Goal: Task Accomplishment & Management: Manage account settings

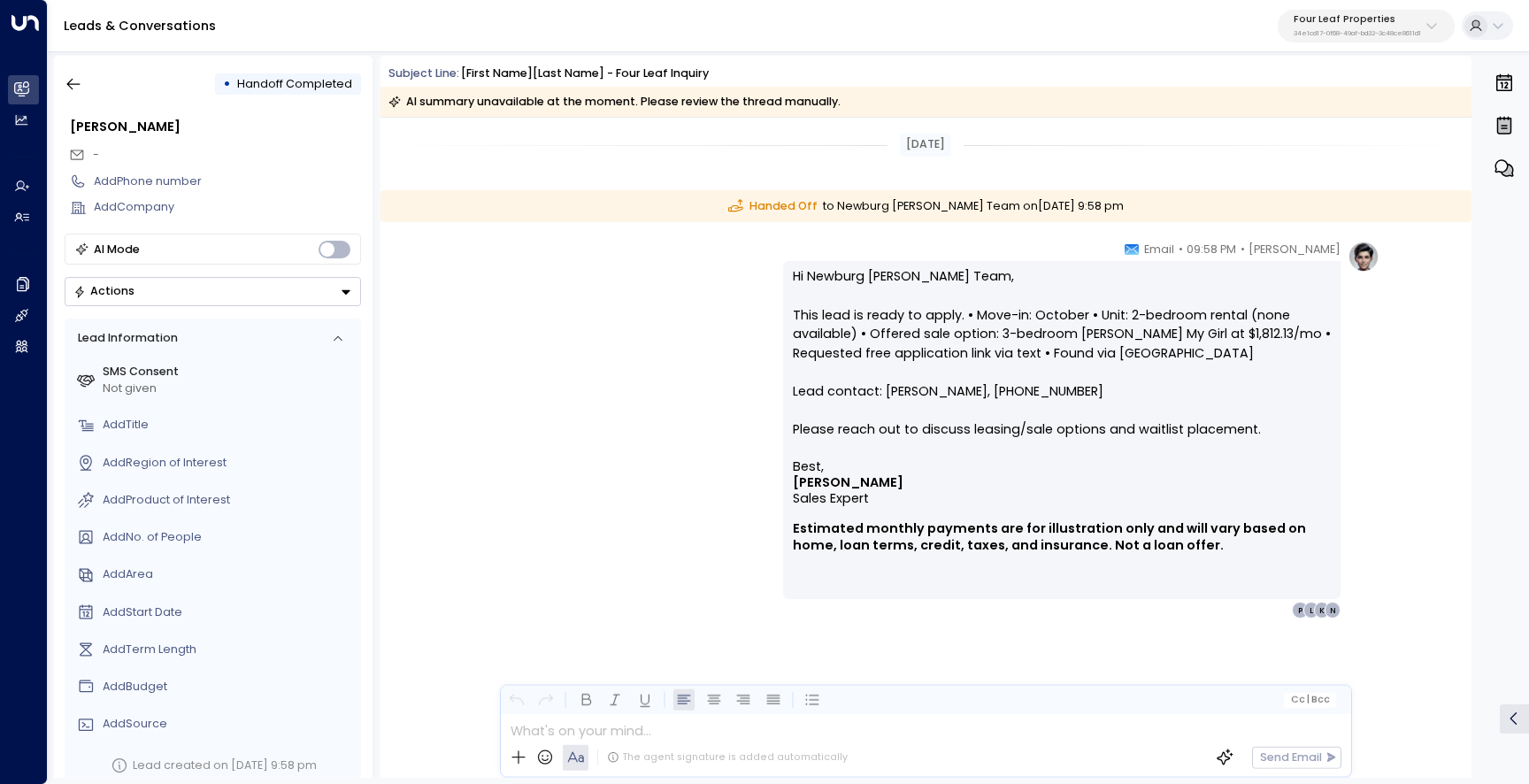
click at [1342, 19] on p "Four Leaf Properties" at bounding box center [1358, 19] width 128 height 11
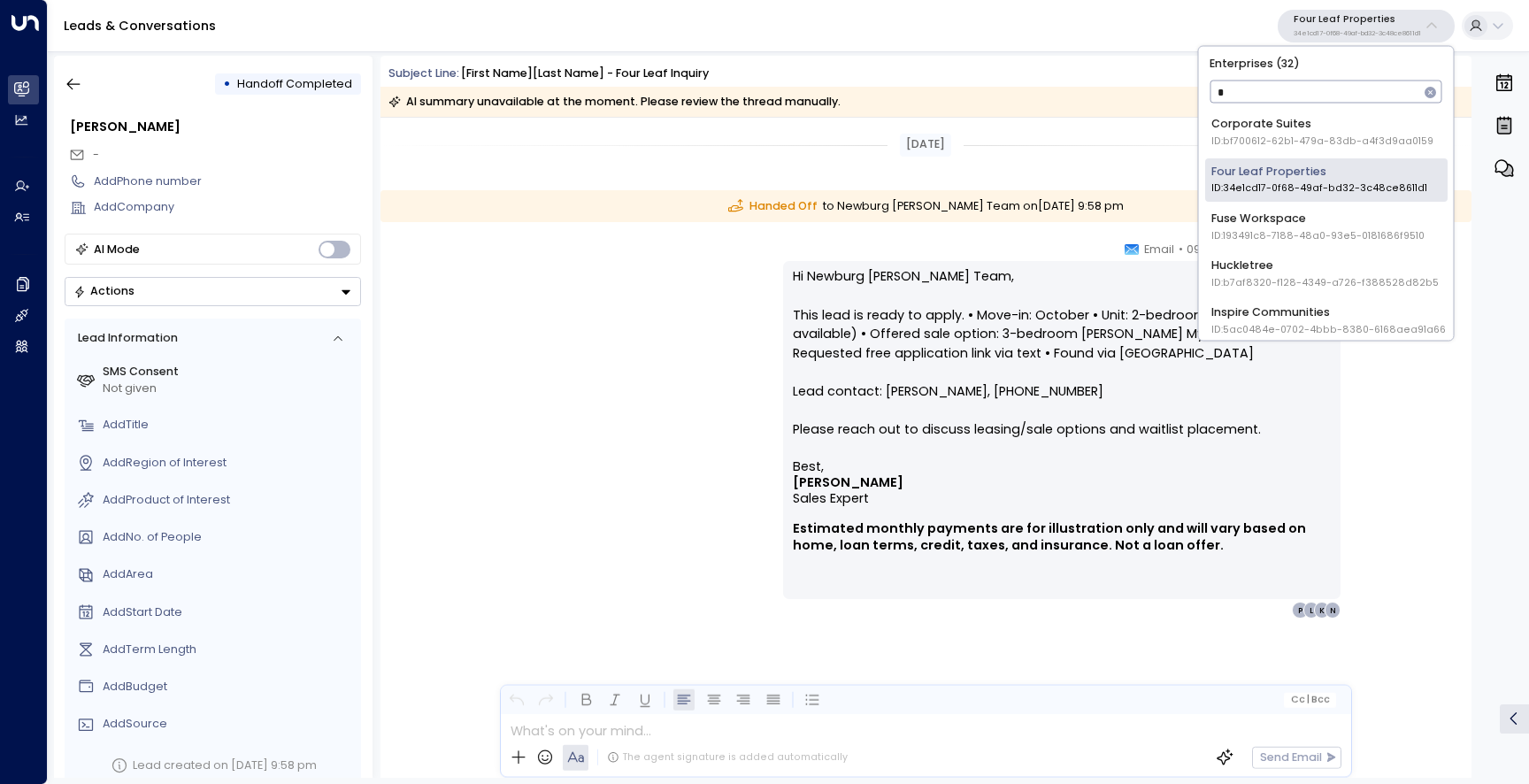
type input "**"
click at [1307, 254] on li "Uniti Demos ID: 4c025b01-9fa0-46ff-ab3a-a620b886896e" at bounding box center [1326, 272] width 242 height 43
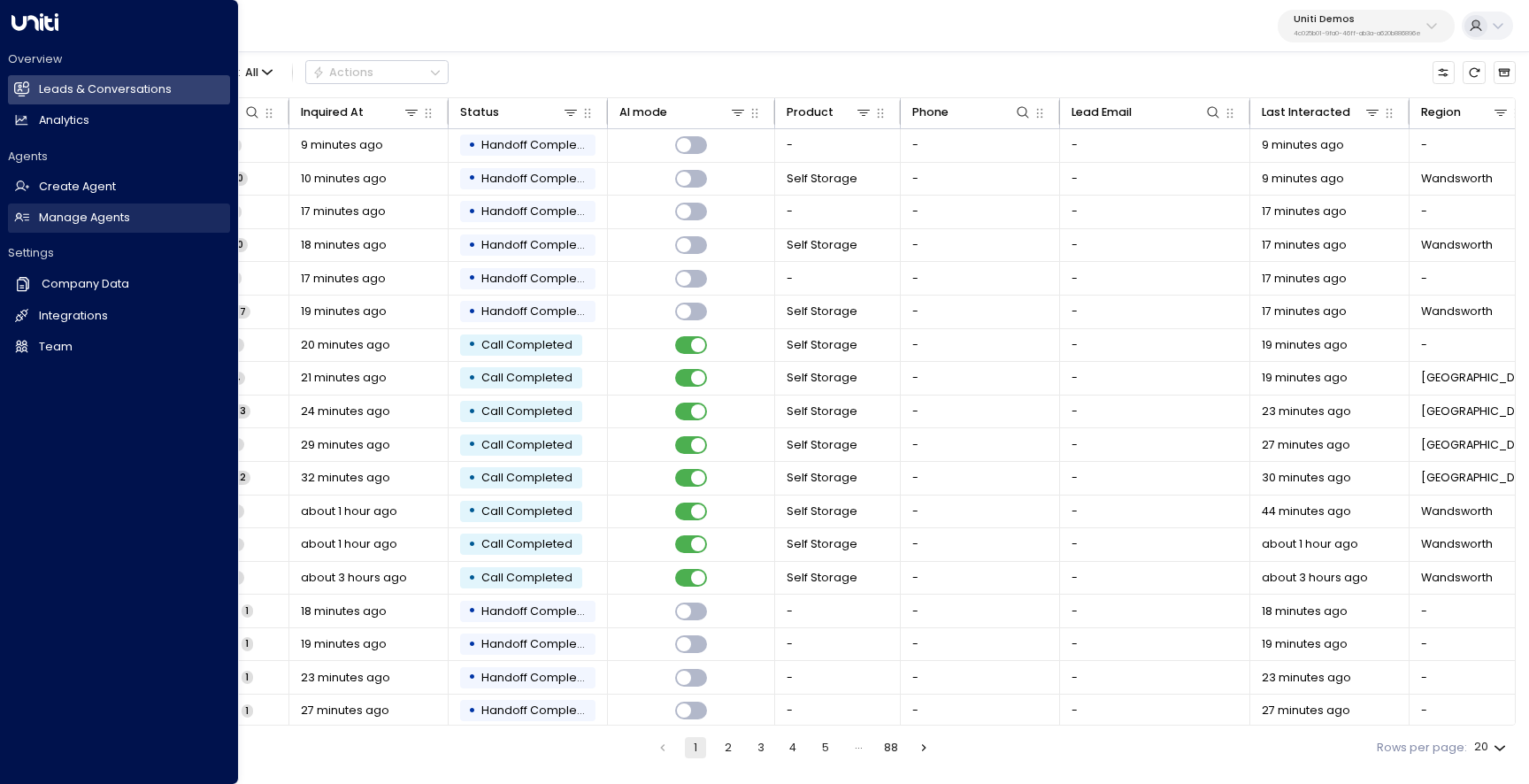
click at [99, 222] on h2 "Manage Agents" at bounding box center [85, 217] width 92 height 17
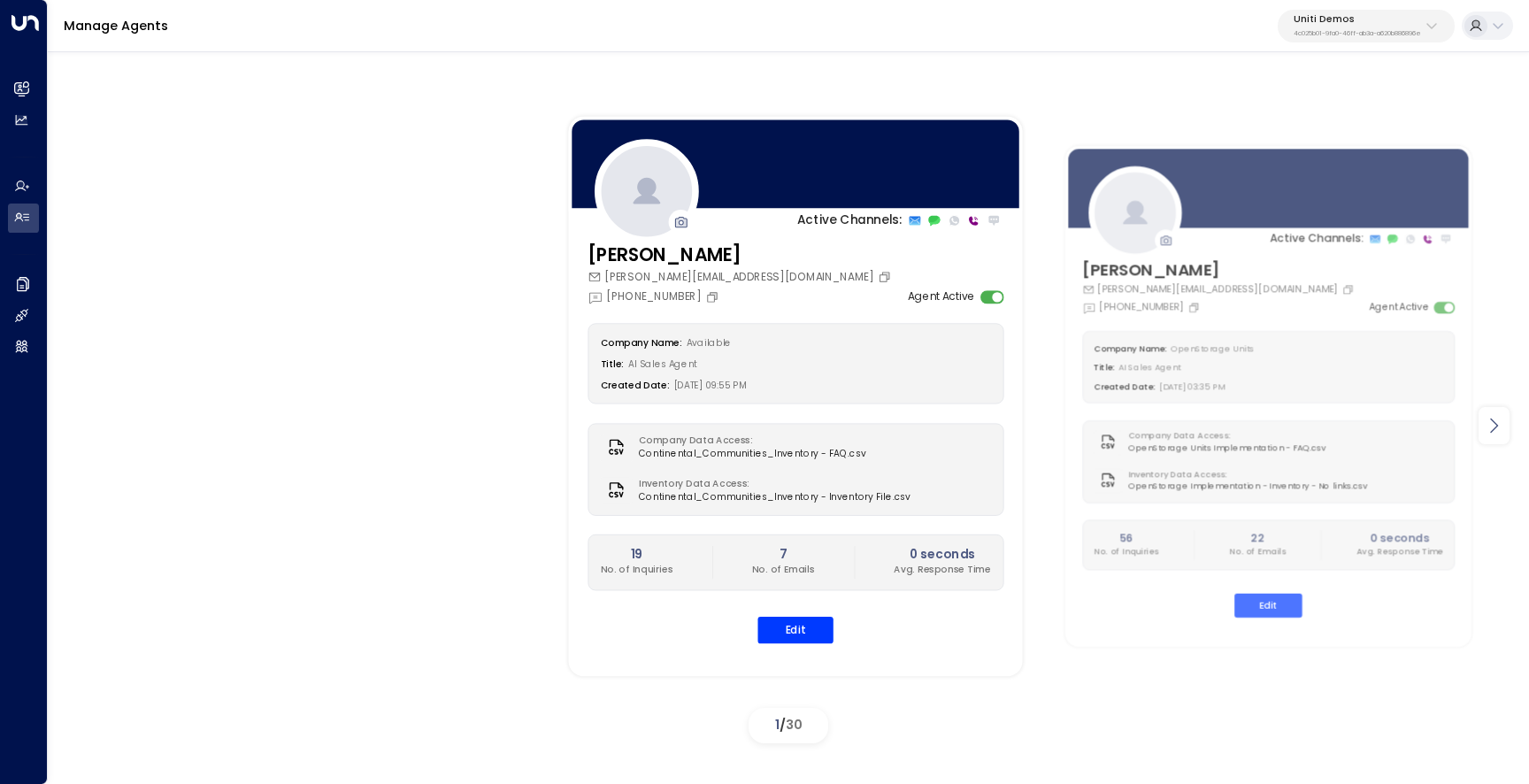
click at [1492, 434] on icon at bounding box center [1494, 426] width 22 height 22
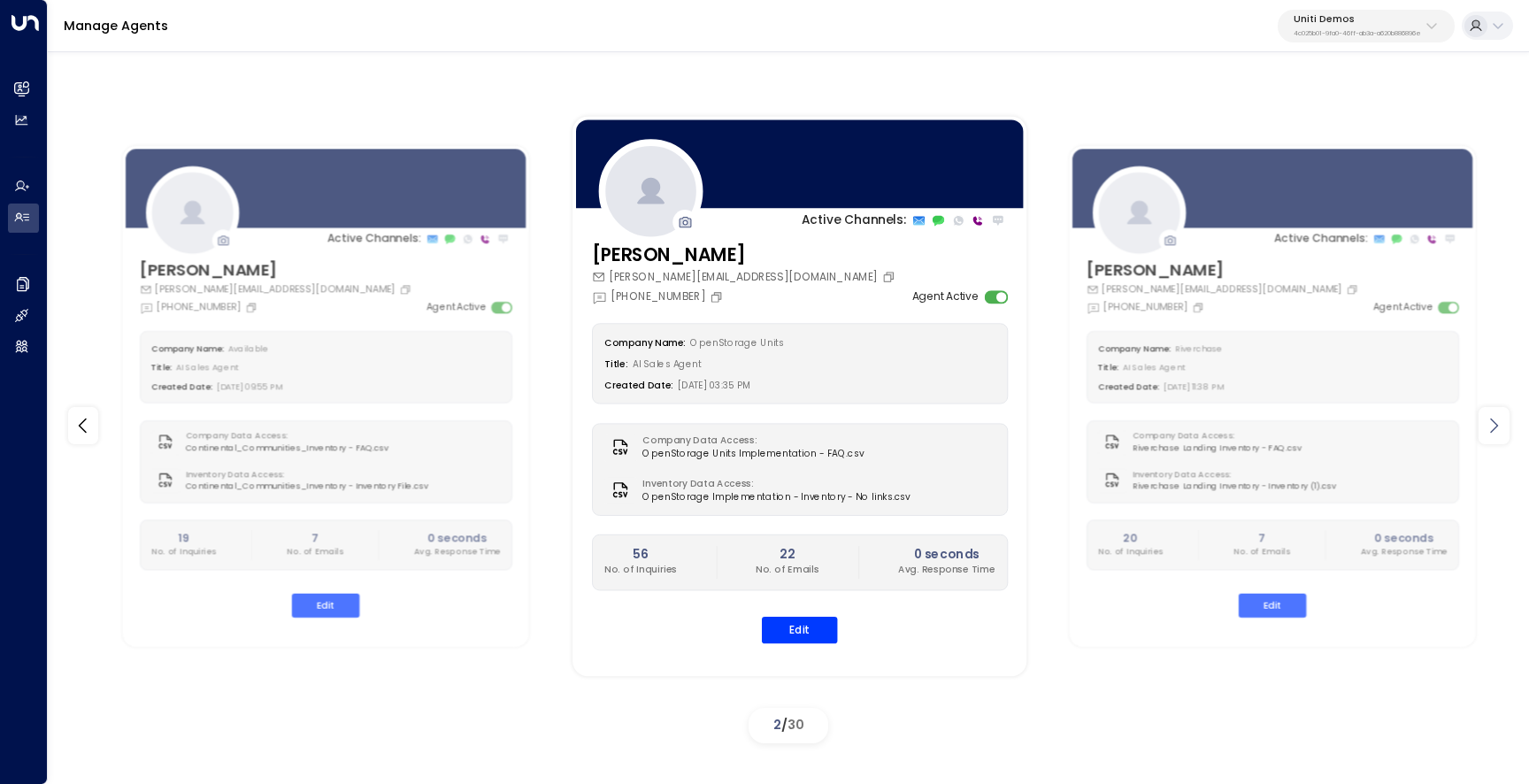
click at [1492, 434] on icon at bounding box center [1494, 426] width 22 height 22
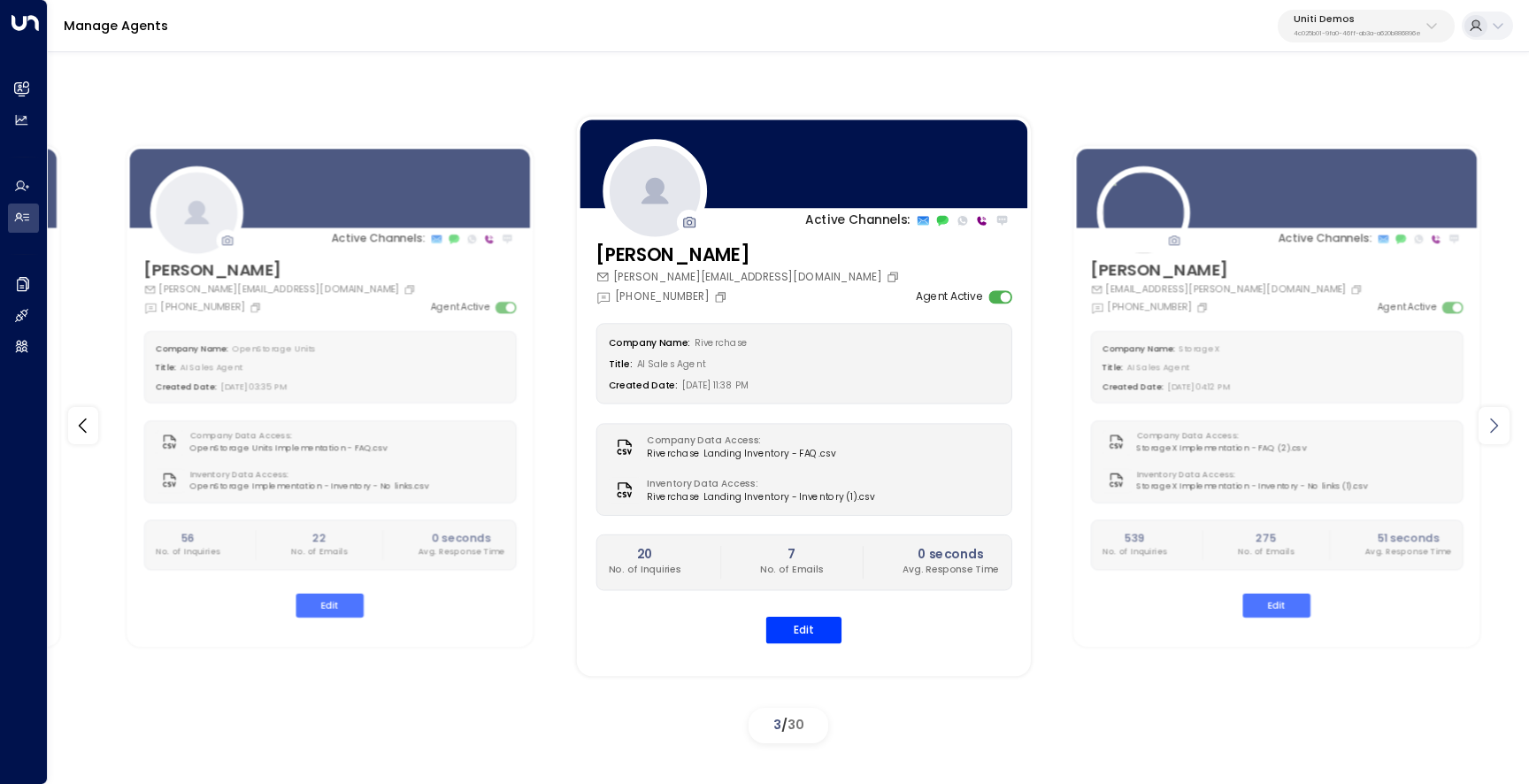
click at [1492, 434] on icon at bounding box center [1494, 426] width 22 height 22
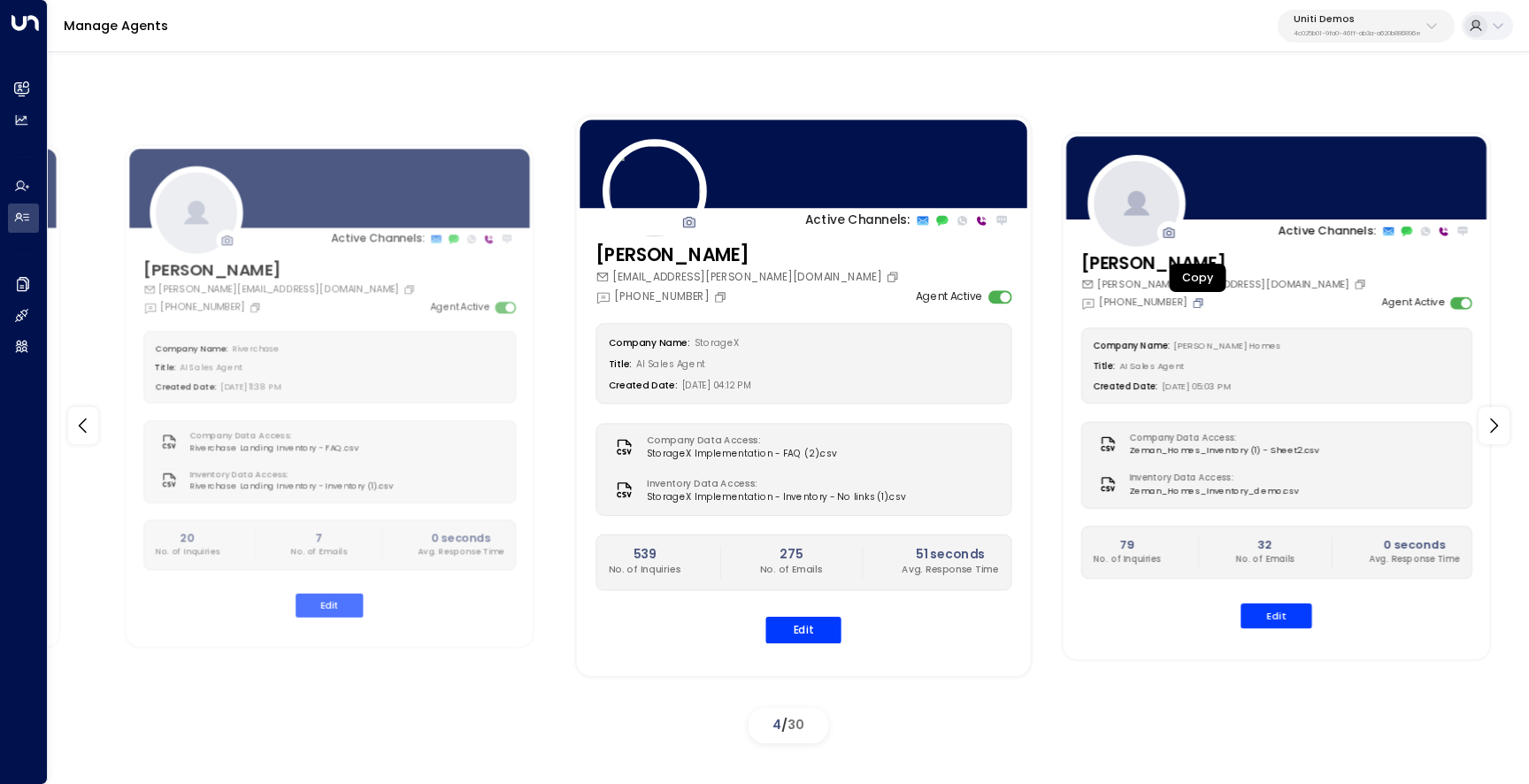
click at [1200, 303] on icon "Copy" at bounding box center [1198, 302] width 13 height 13
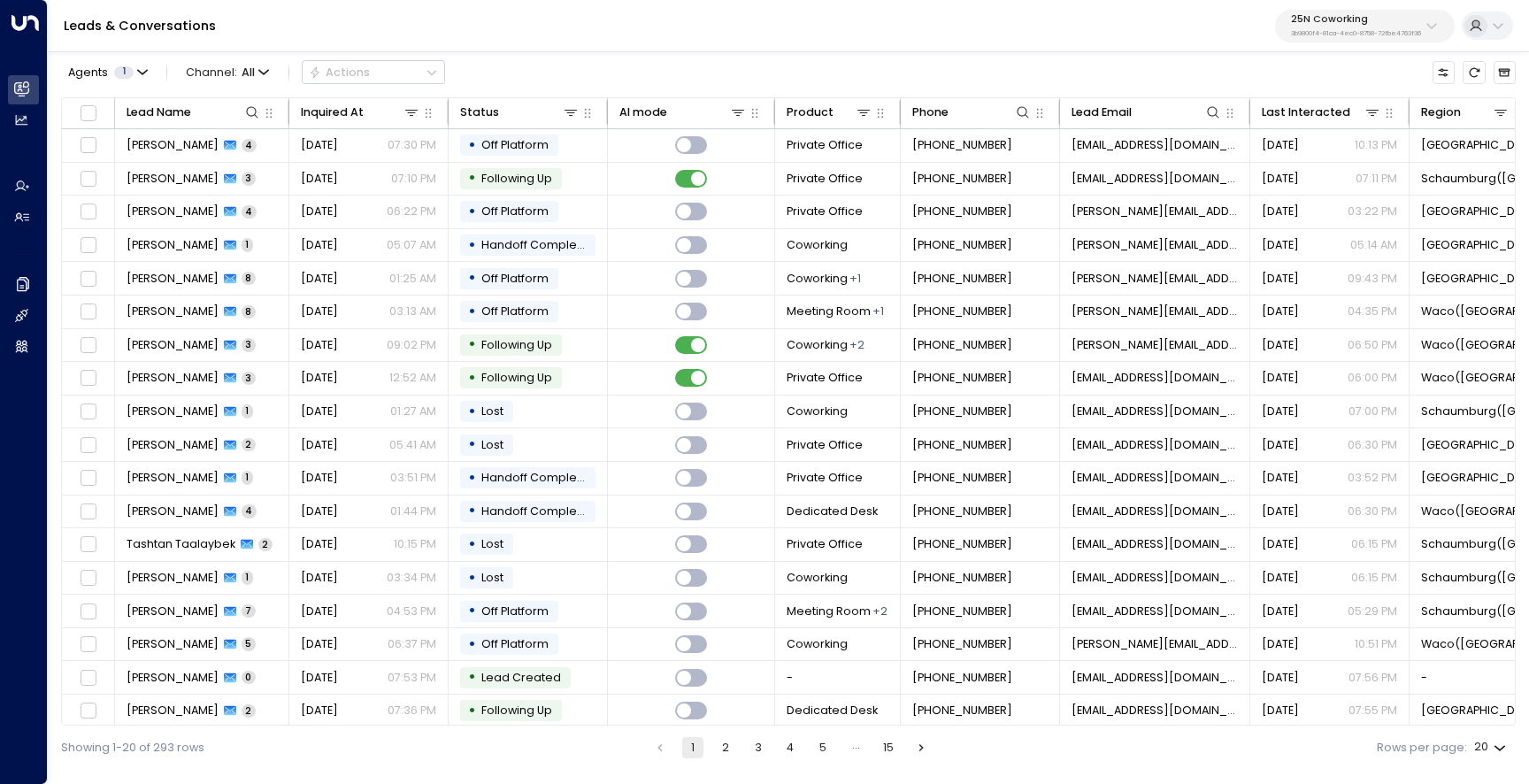
click at [1320, 7] on div "Leads & Conversations 25N Coworking 3b9800f4-81ca-4ec0-8758-72fbe4763f36" at bounding box center [789, 26] width 1482 height 52
click at [1312, 14] on p "25N Coworking" at bounding box center [1356, 19] width 130 height 11
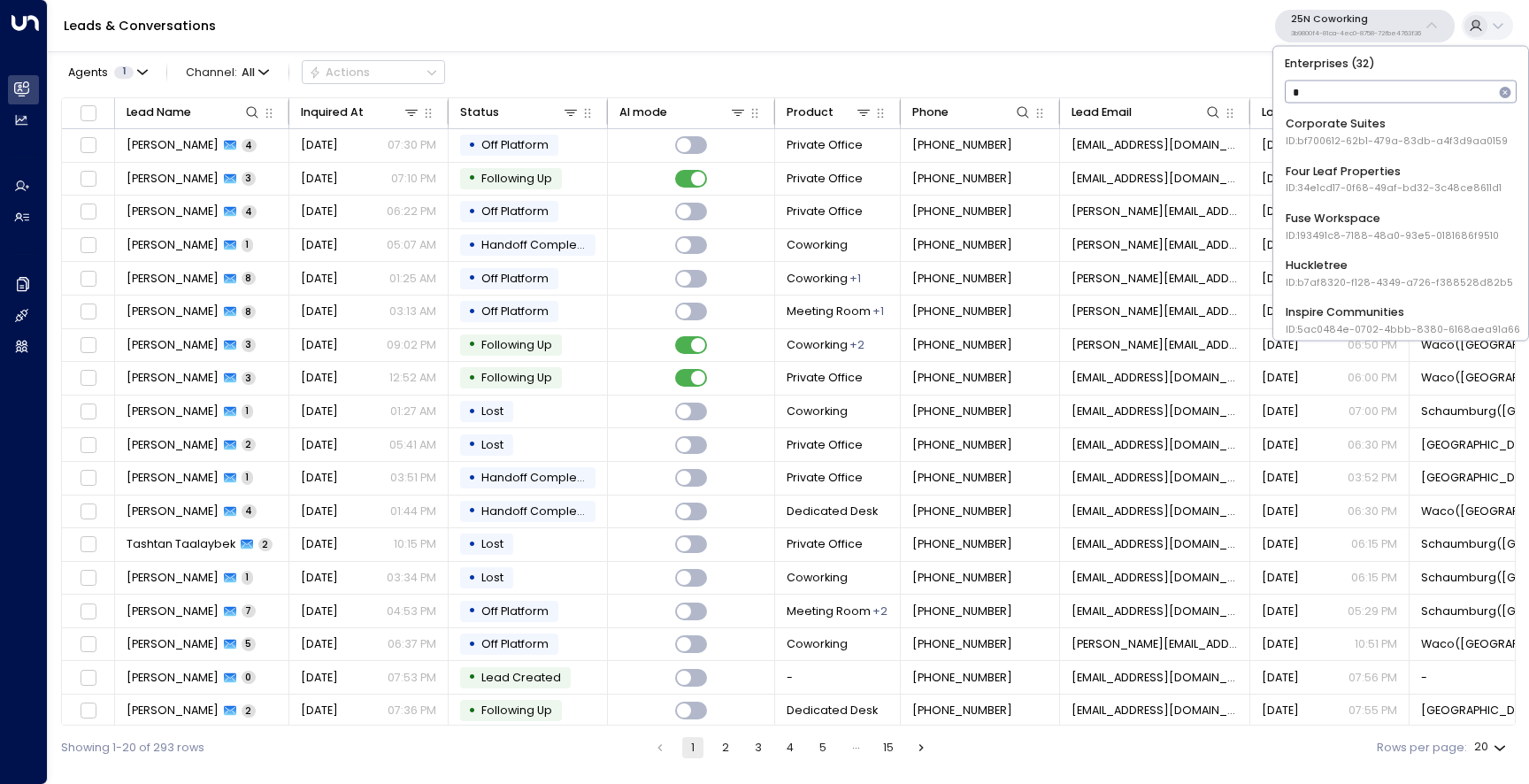
type input "**"
click at [1334, 261] on div "Uniti Demos ID: 4c025b01-9fa0-46ff-ab3a-a620b886896e" at bounding box center [1400, 272] width 229 height 32
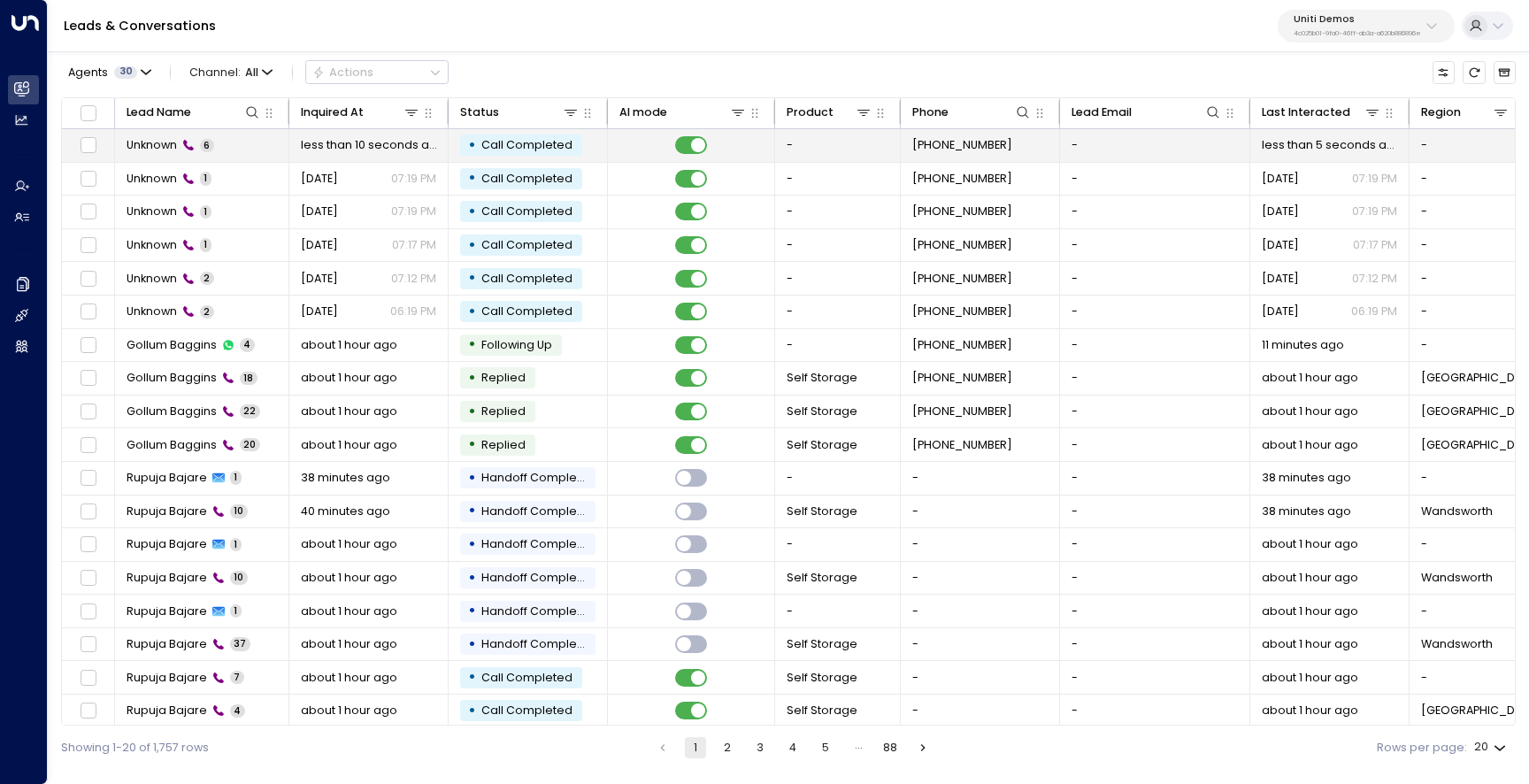
click at [155, 147] on span "Unknown" at bounding box center [152, 145] width 50 height 16
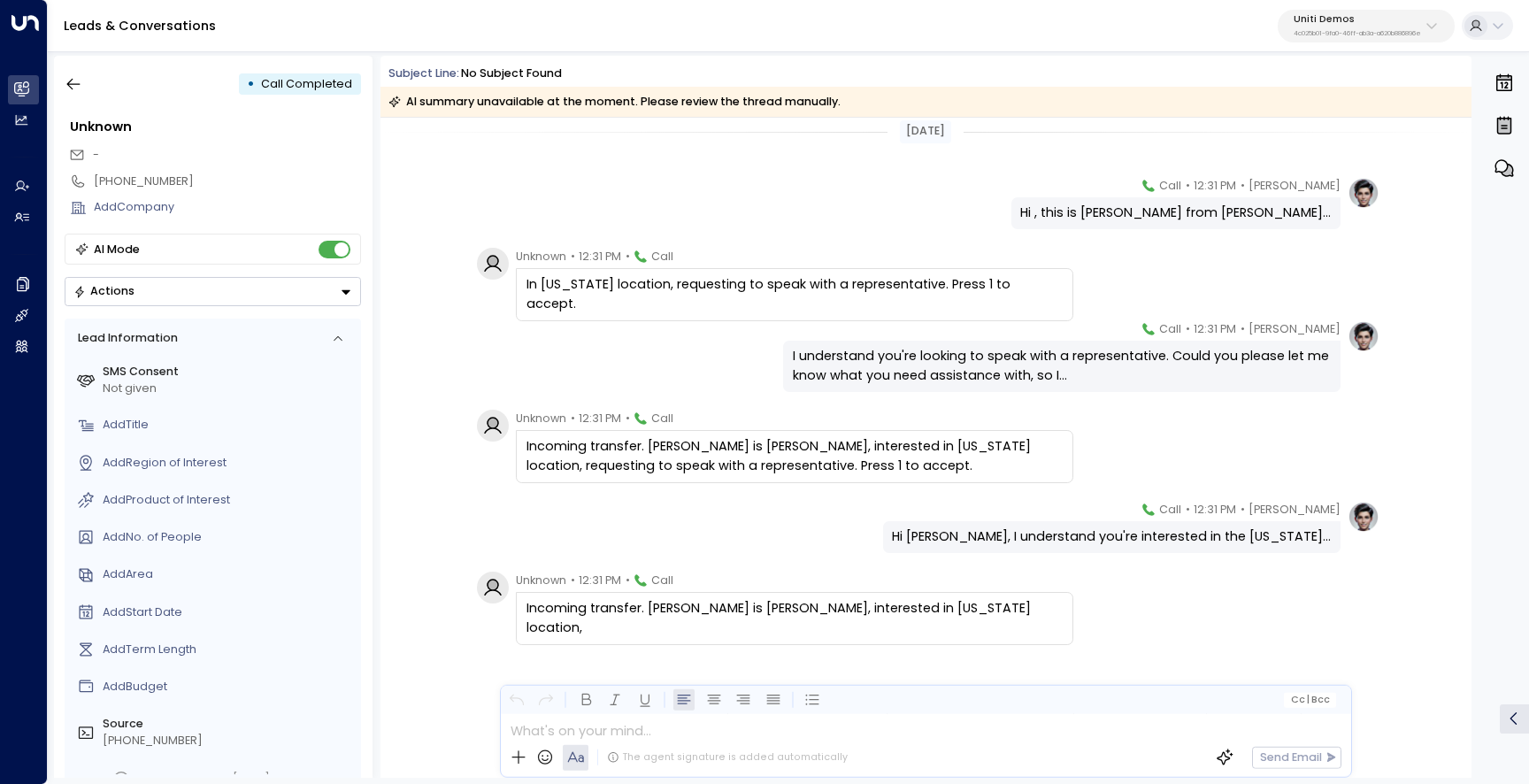
scroll to position [21, 0]
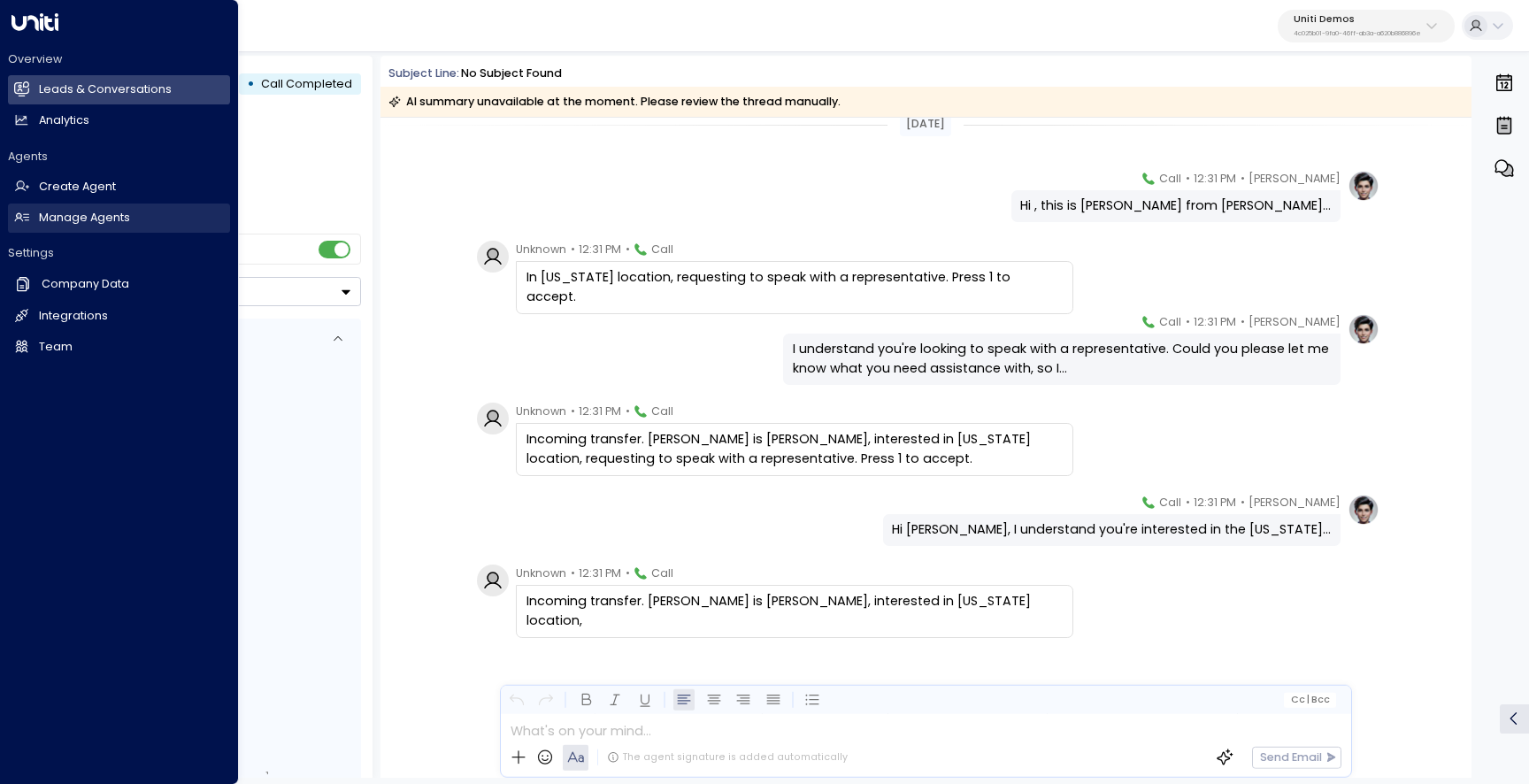
click at [69, 214] on h2 "Manage Agents" at bounding box center [85, 217] width 92 height 17
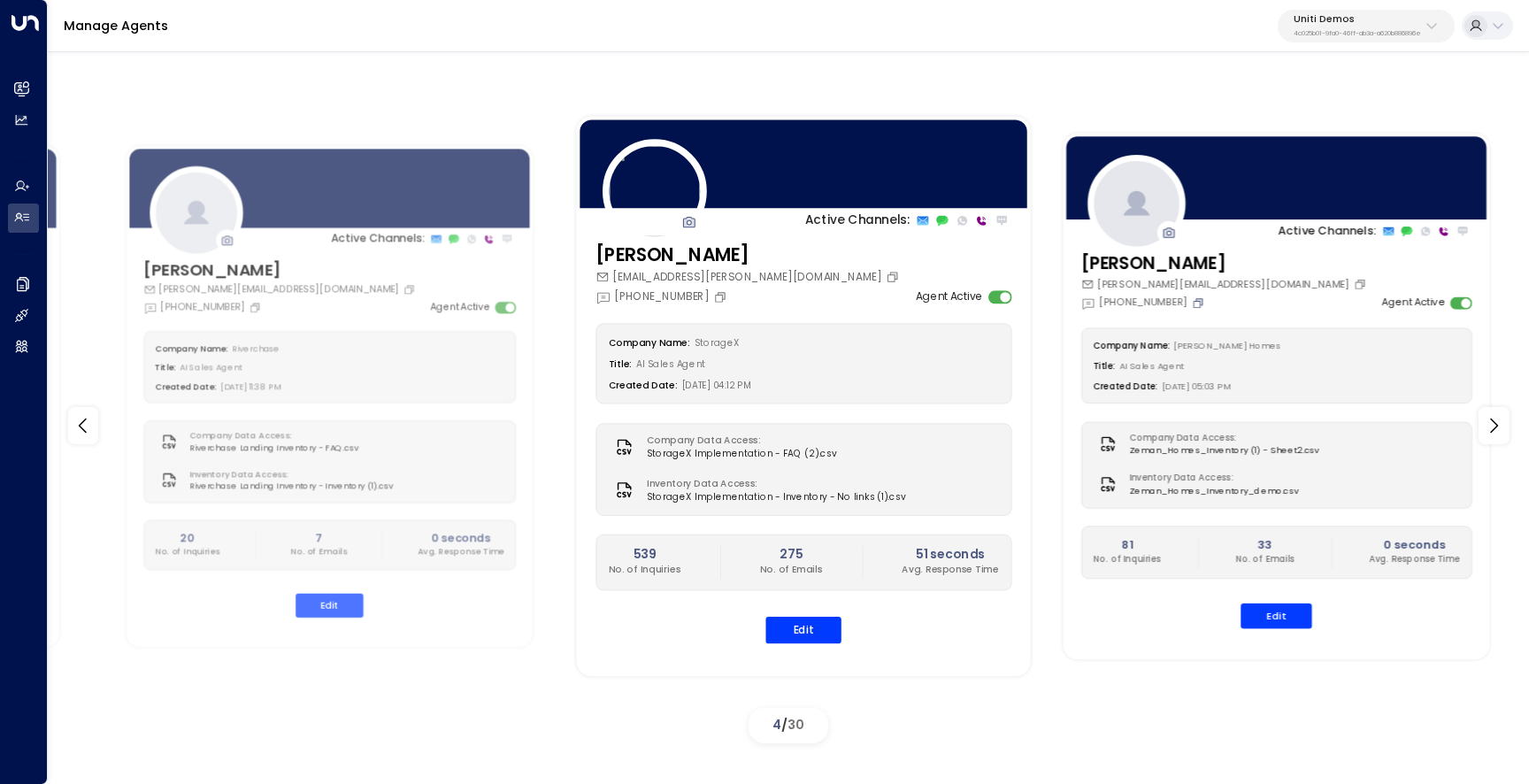
click at [1198, 304] on icon "Copy" at bounding box center [1199, 301] width 6 height 6
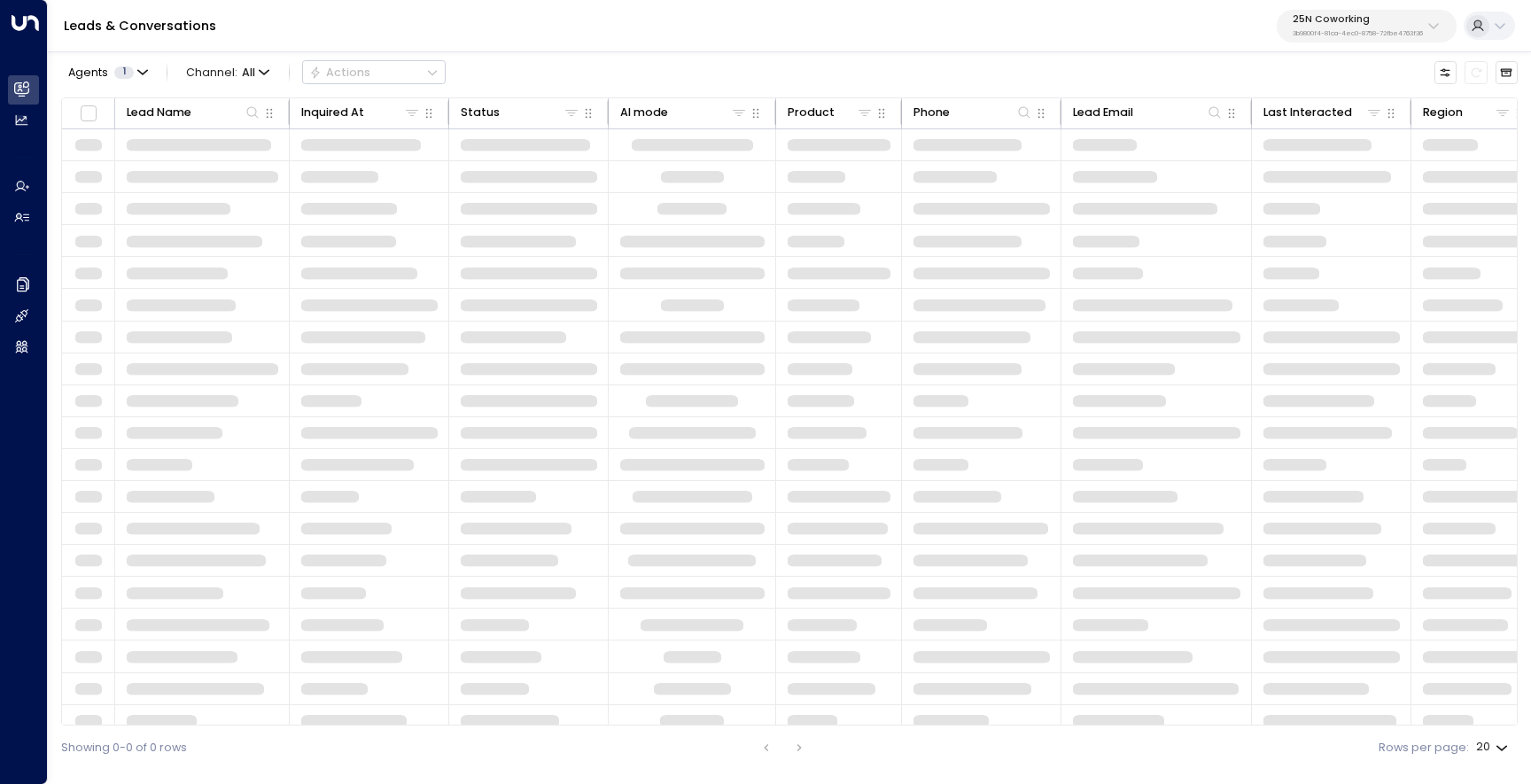
click at [1354, 24] on p "25N Coworking" at bounding box center [1358, 19] width 130 height 11
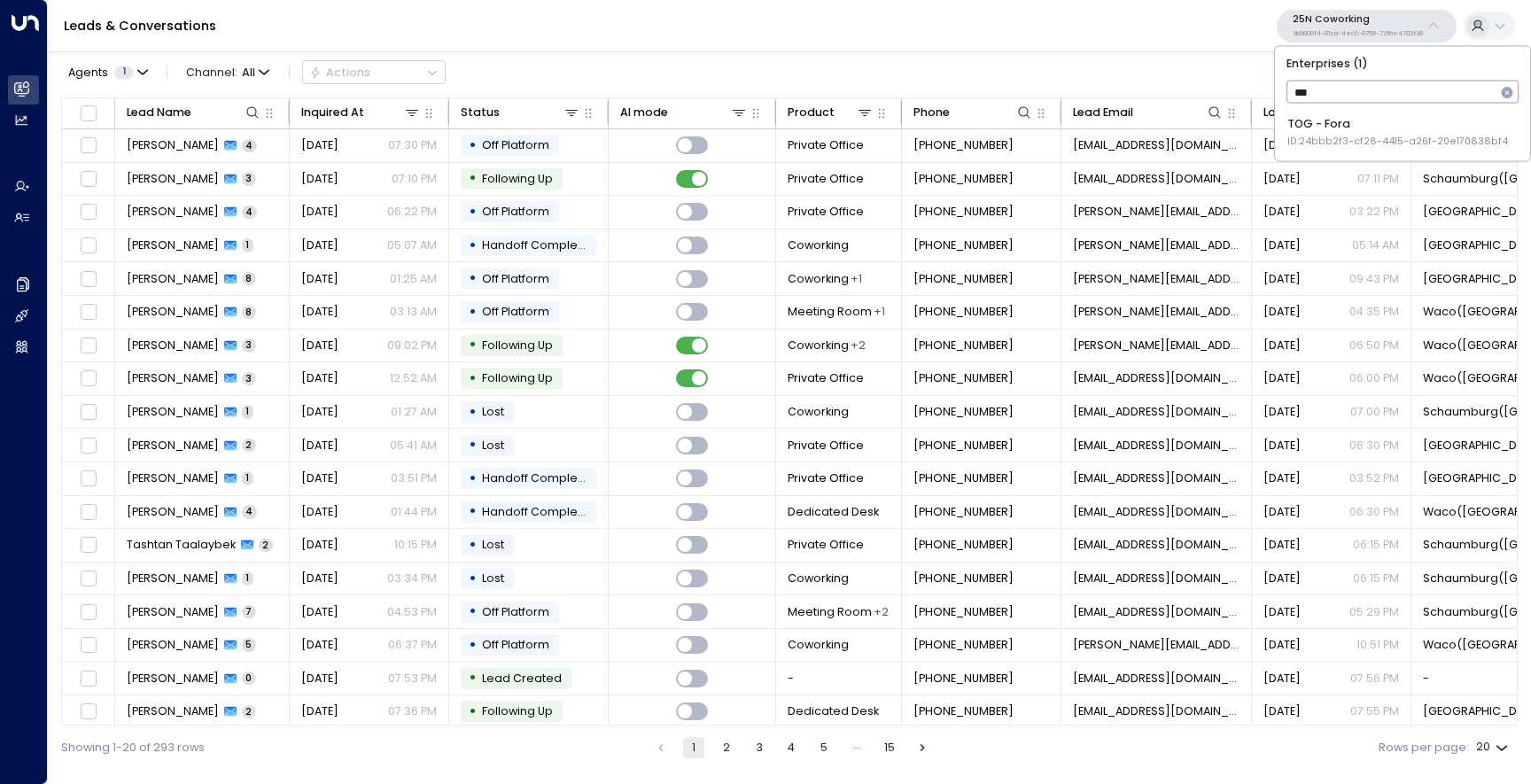
type input "****"
click at [1314, 138] on span "ID: 24bbb2f3-cf28-4415-a26f-20e170838bf4" at bounding box center [1398, 142] width 221 height 14
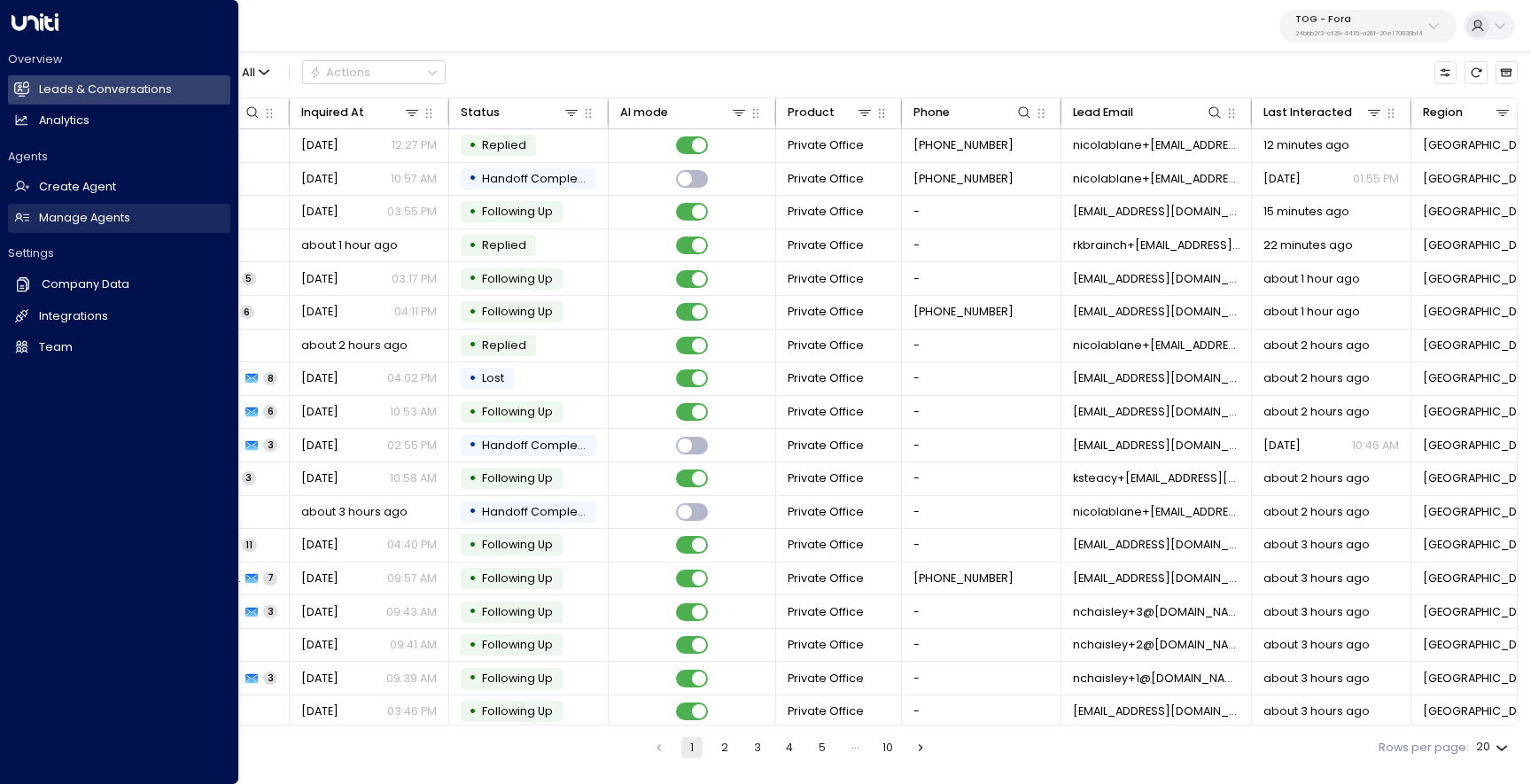
click at [53, 219] on h2 "Manage Agents" at bounding box center [85, 218] width 92 height 17
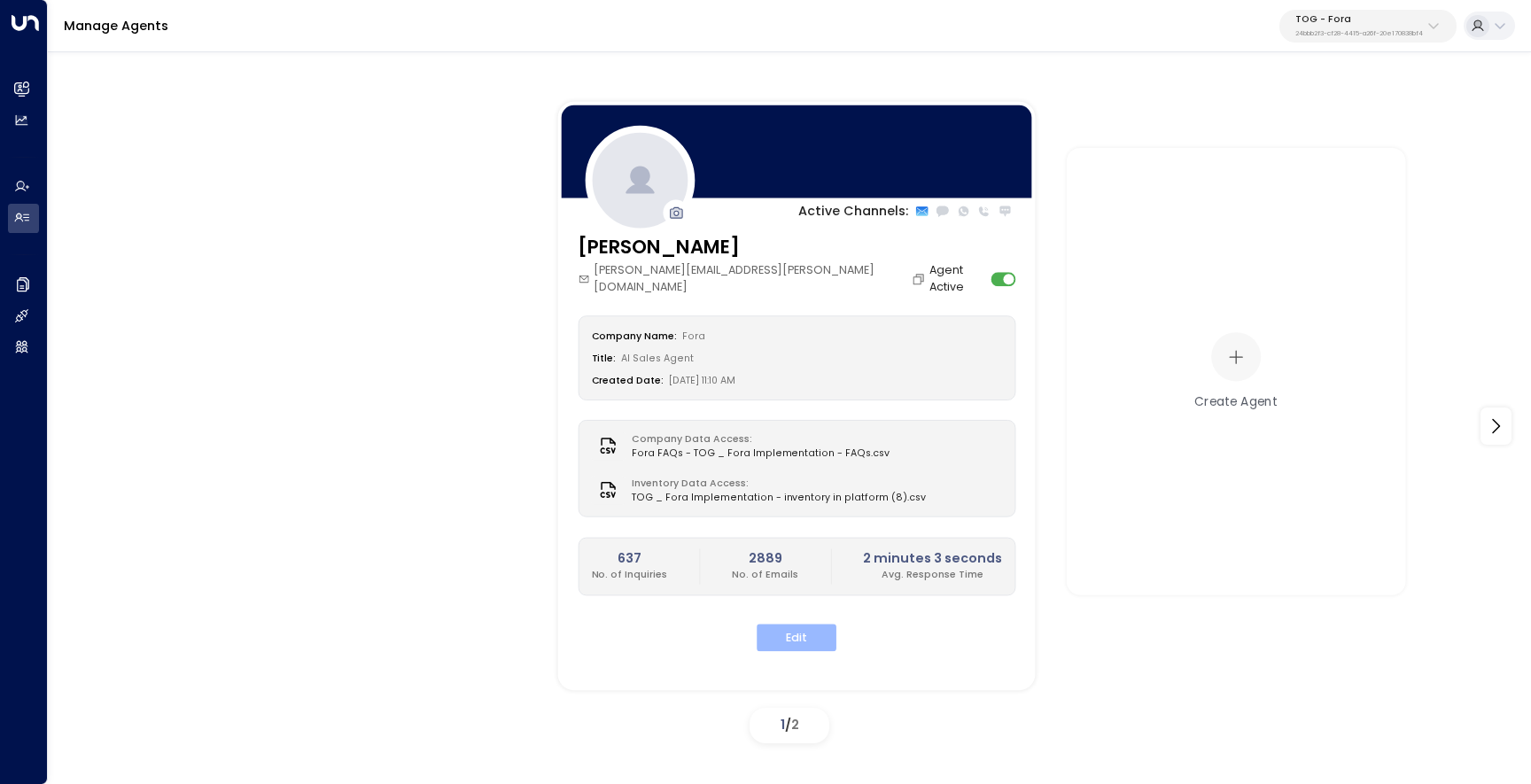
click at [787, 624] on button "Edit" at bounding box center [796, 638] width 80 height 28
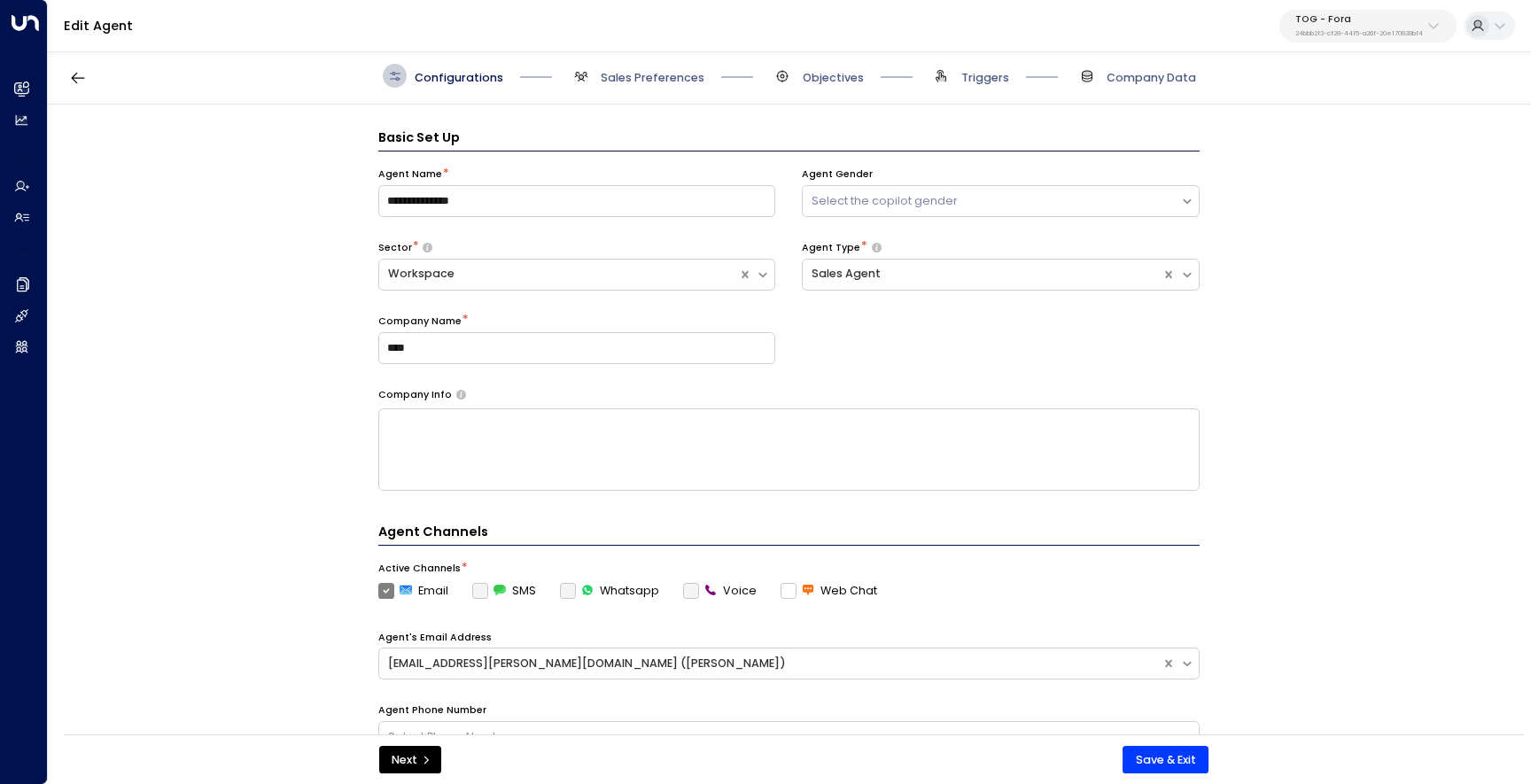
click at [616, 66] on span "Sales Preferences" at bounding box center [636, 76] width 136 height 24
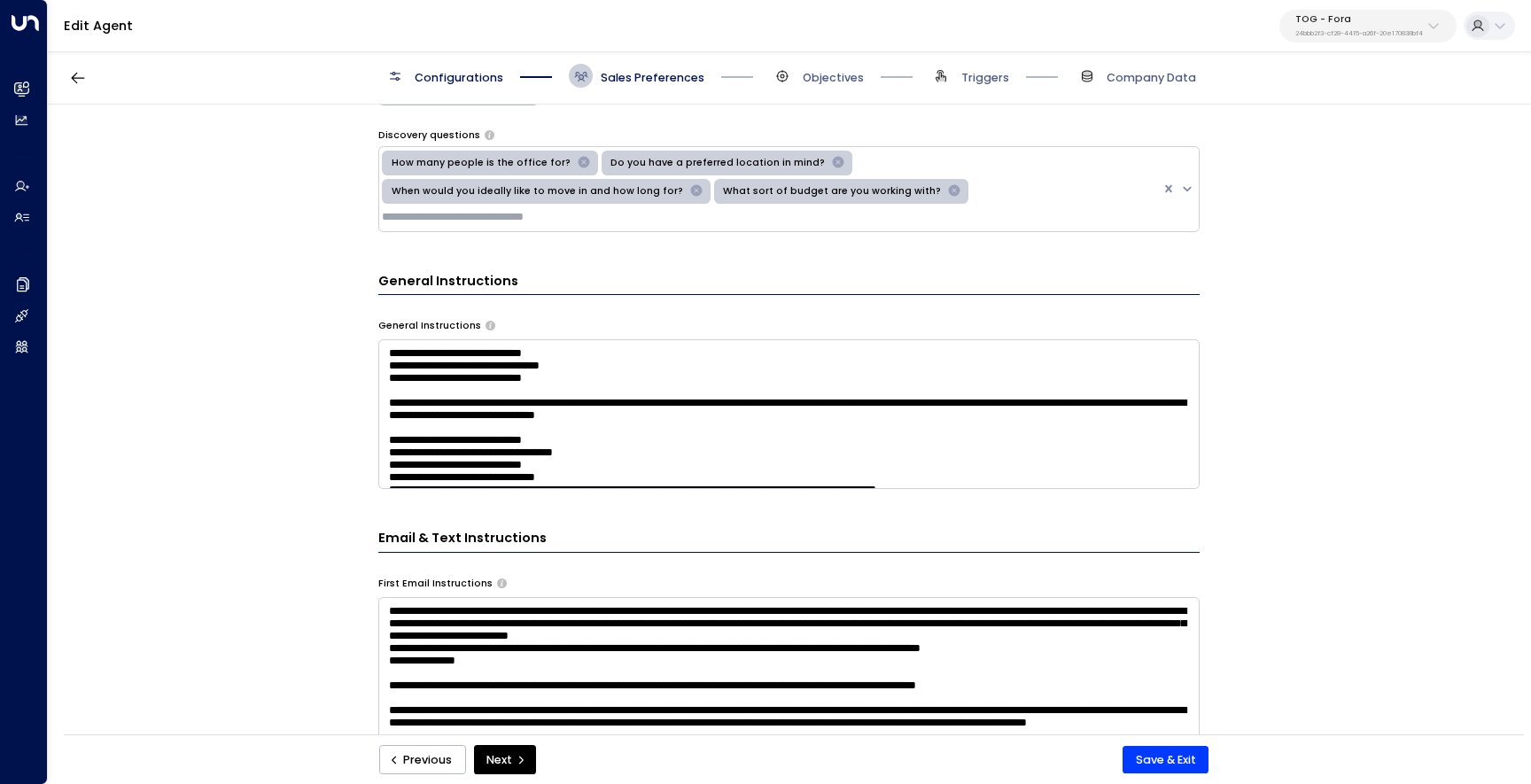
scroll to position [423, 0]
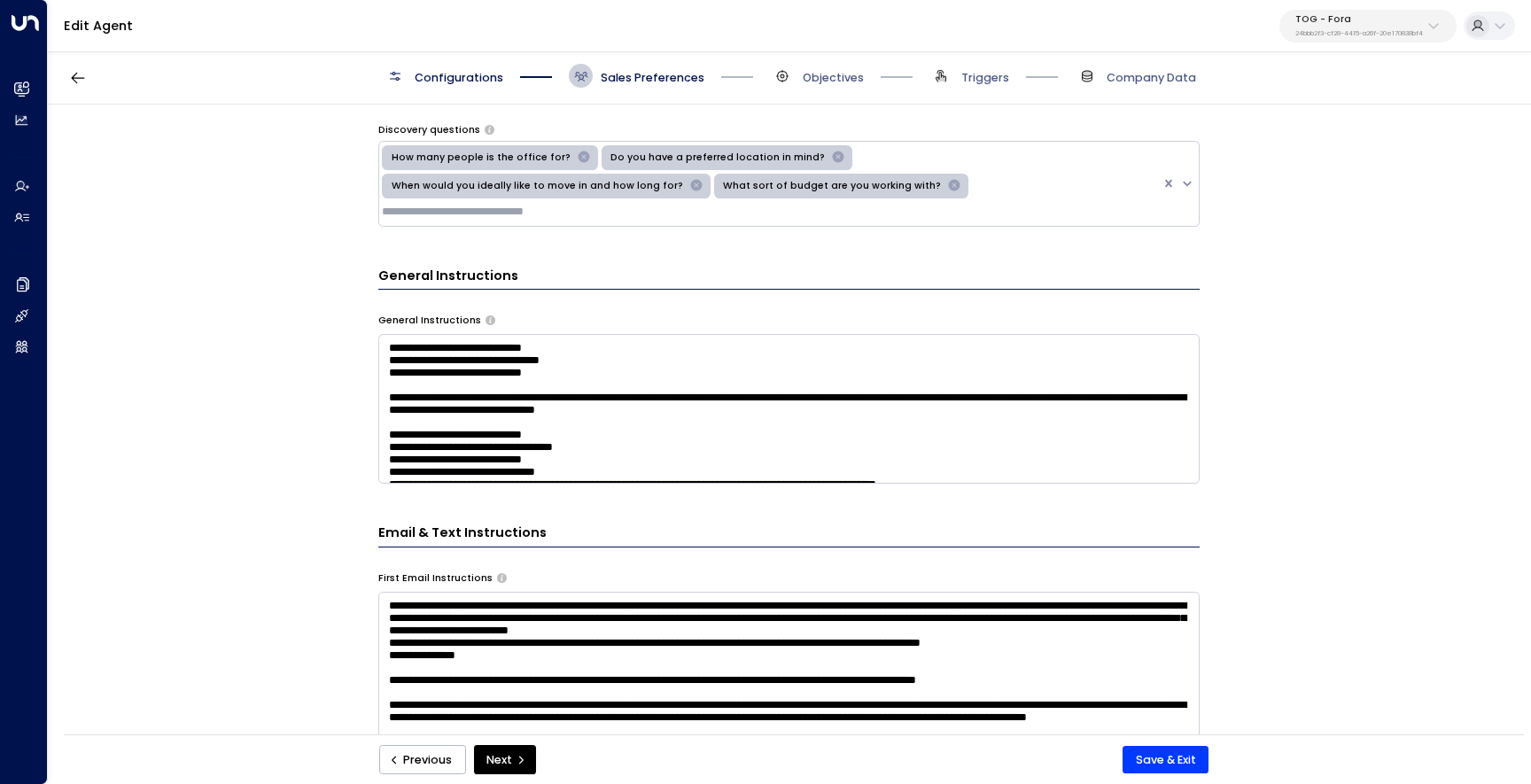
click at [531, 404] on textarea at bounding box center [789, 409] width 822 height 150
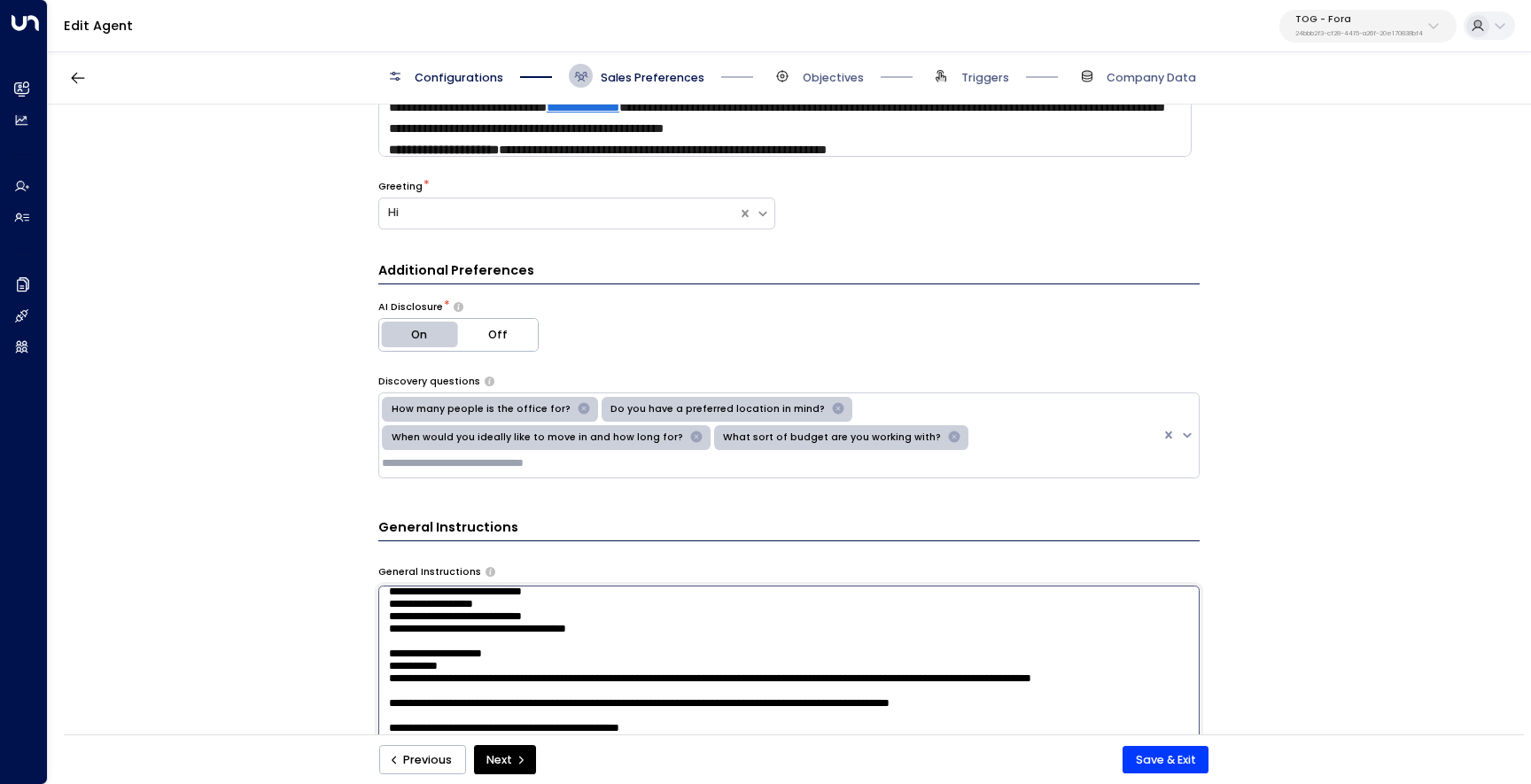
scroll to position [0, 0]
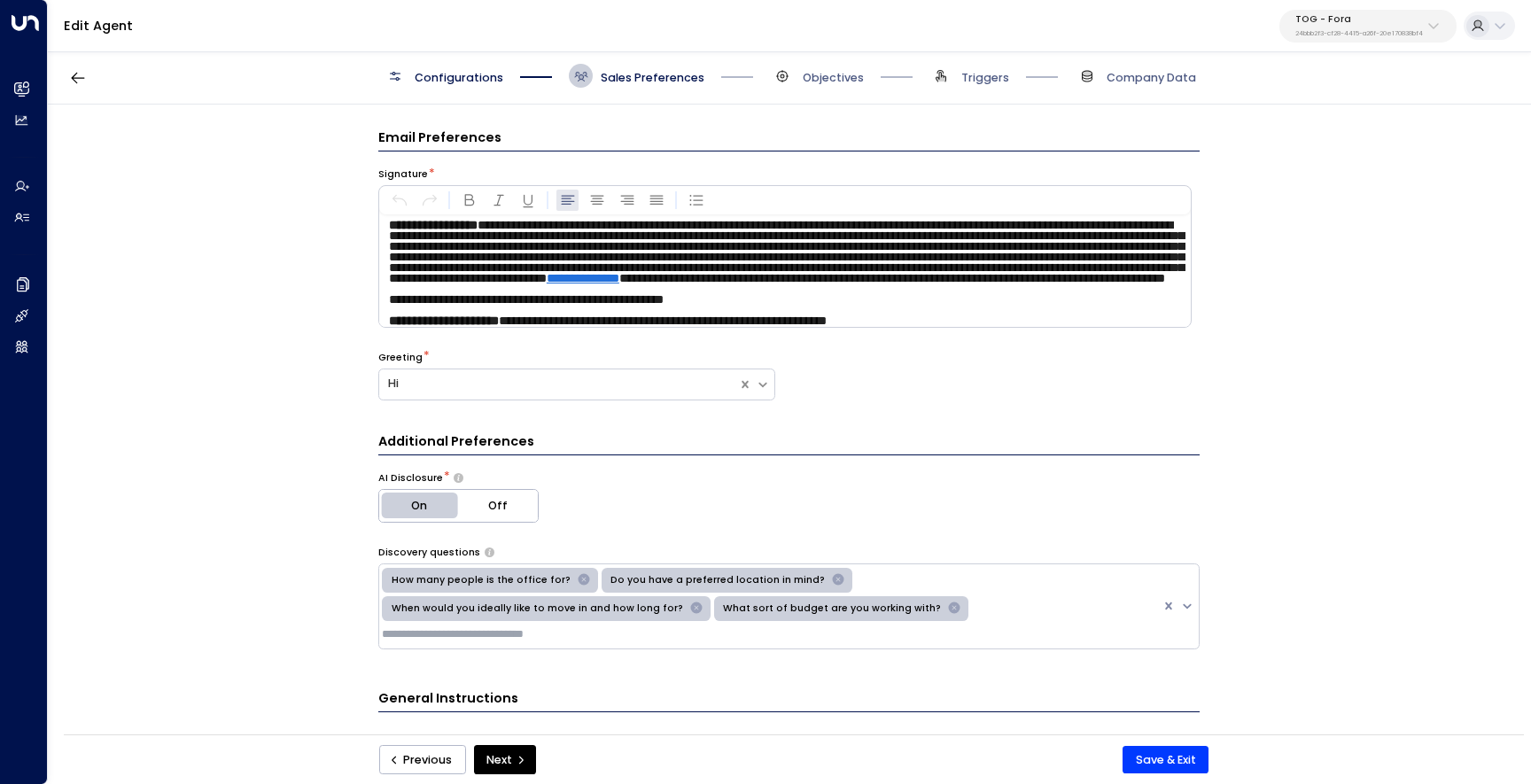
click at [1343, 175] on div "**********" at bounding box center [789, 425] width 1482 height 640
